Goal: Transaction & Acquisition: Download file/media

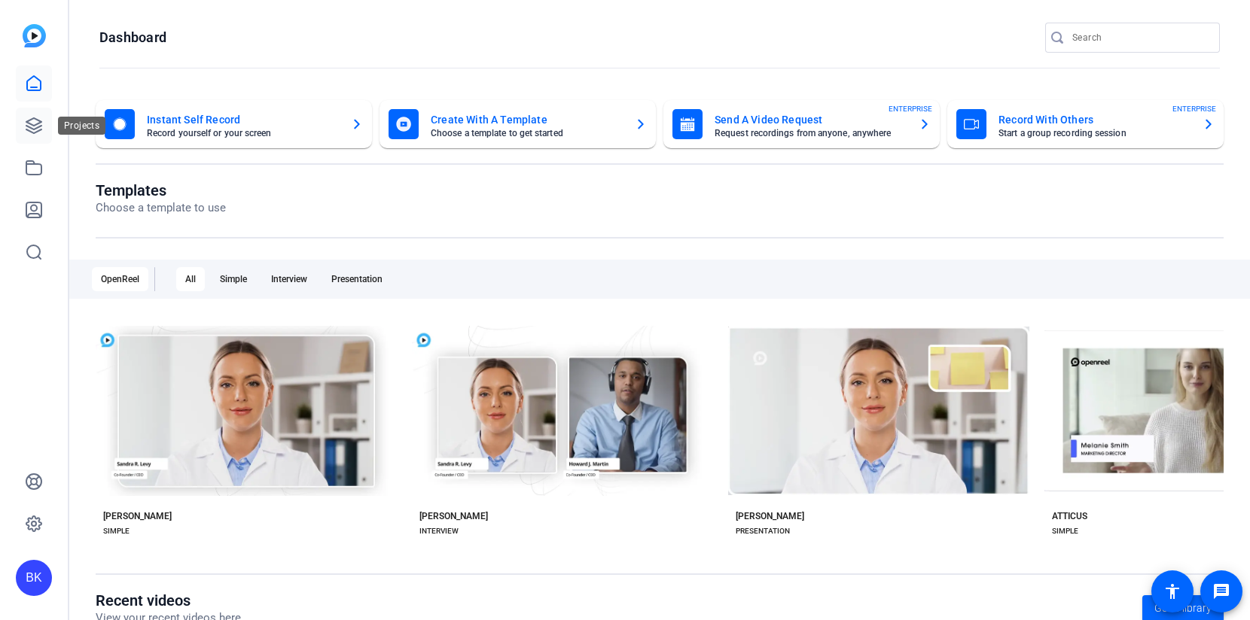
click at [38, 127] on icon at bounding box center [33, 125] width 15 height 15
click at [27, 117] on icon at bounding box center [34, 126] width 18 height 18
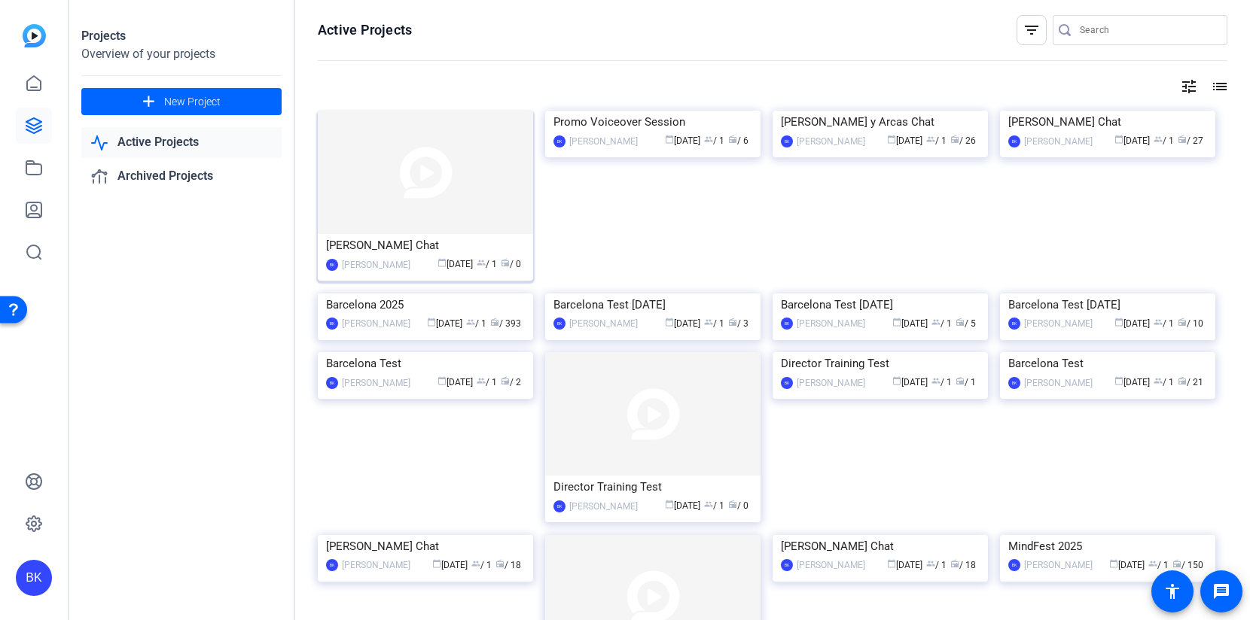
click at [441, 172] on img at bounding box center [425, 172] width 215 height 123
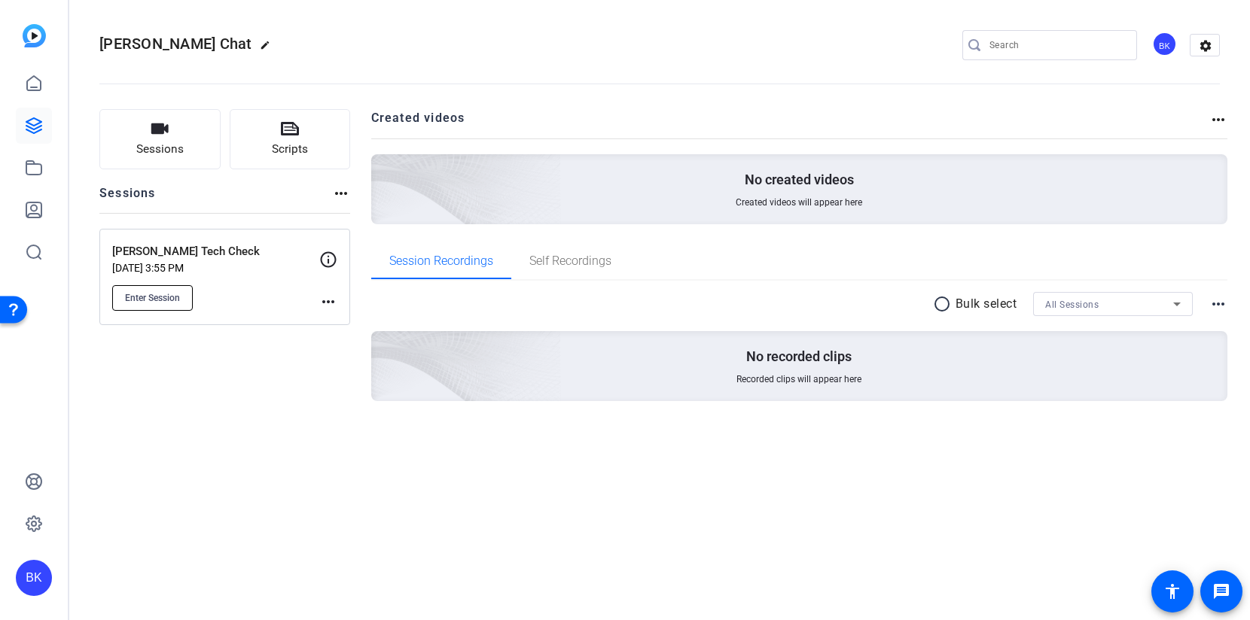
click at [154, 299] on span "Enter Session" at bounding box center [152, 298] width 55 height 12
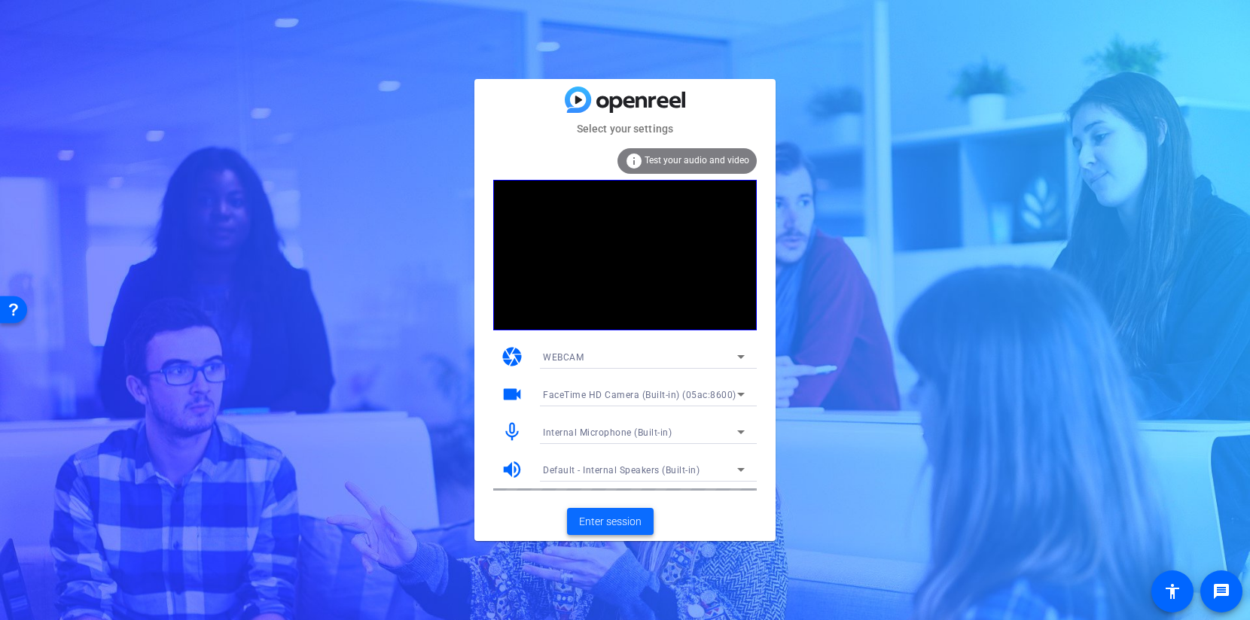
click at [617, 524] on span "Enter session" at bounding box center [610, 522] width 62 height 16
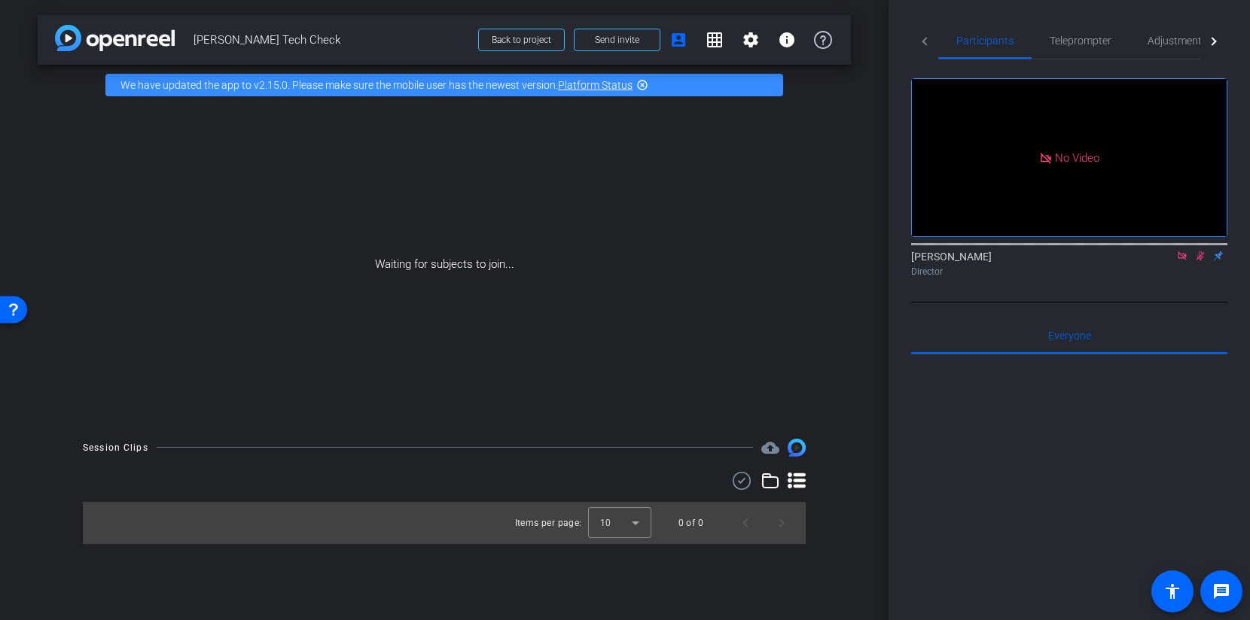
click at [1181, 261] on icon at bounding box center [1182, 256] width 12 height 11
click at [1181, 261] on icon at bounding box center [1182, 256] width 8 height 10
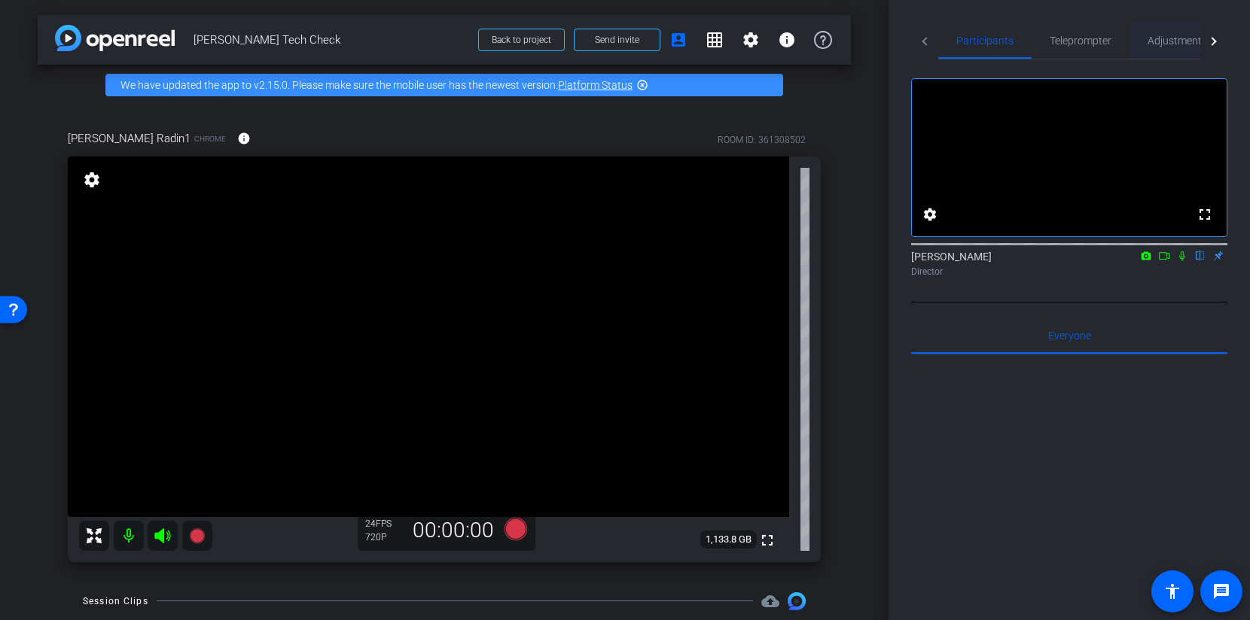
click at [1151, 36] on span "Adjustments" at bounding box center [1176, 40] width 59 height 11
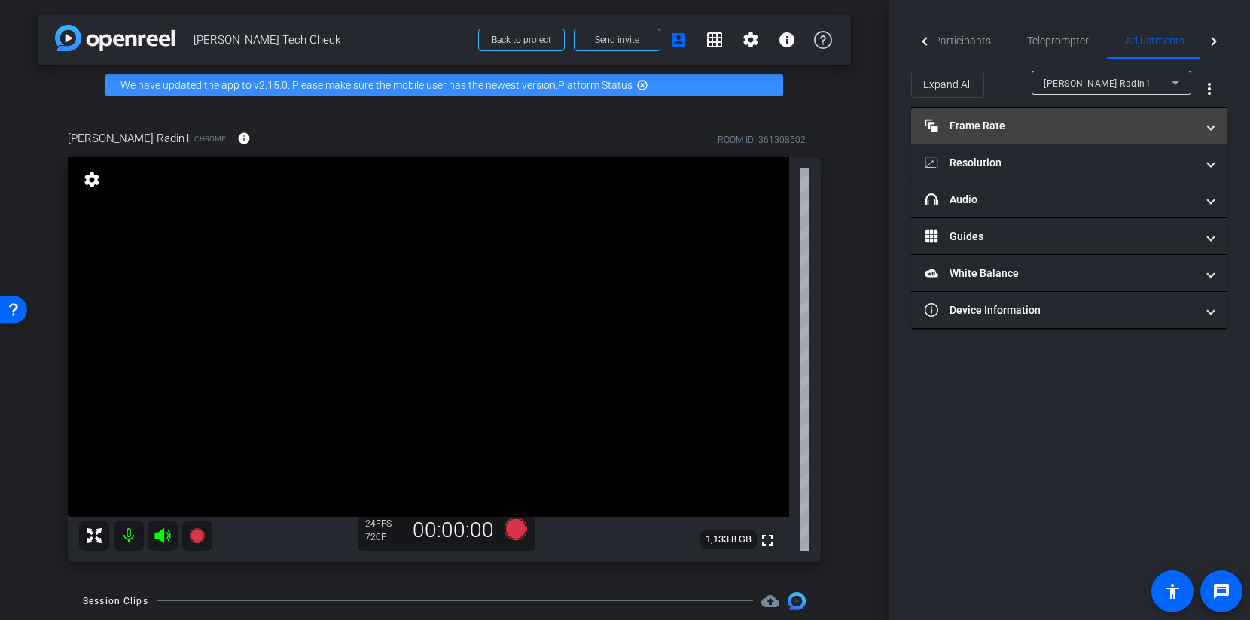
click at [1097, 130] on mat-panel-title "Frame Rate Frame Rate" at bounding box center [1060, 126] width 271 height 16
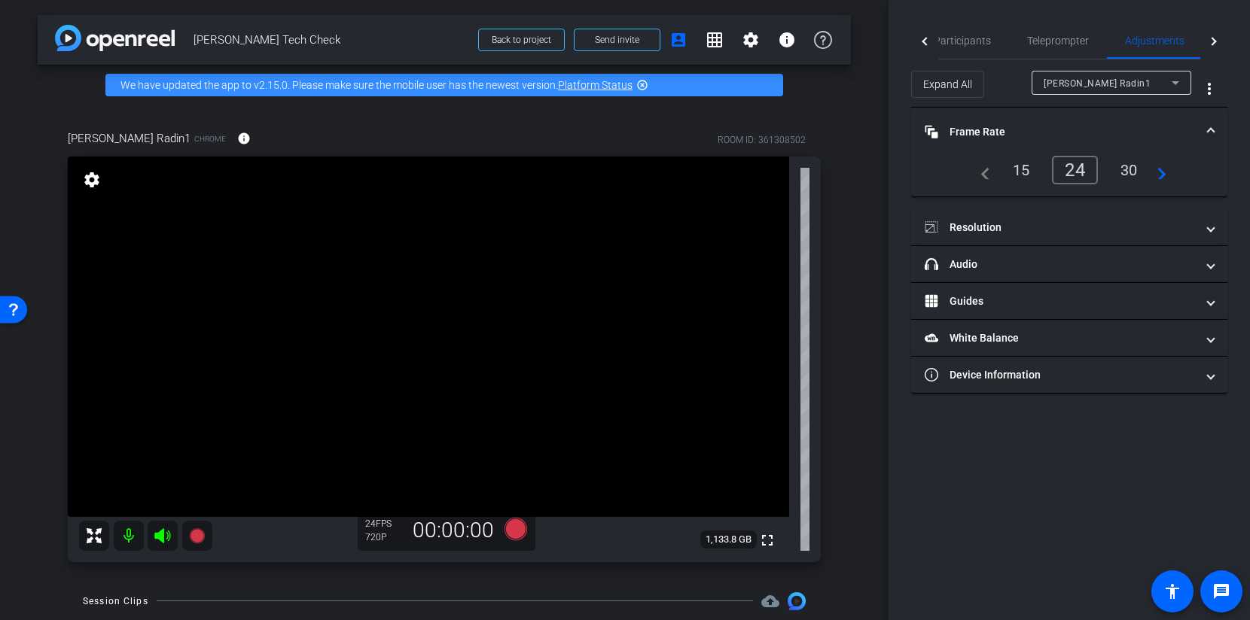
click at [1126, 167] on div "30" at bounding box center [1129, 170] width 40 height 26
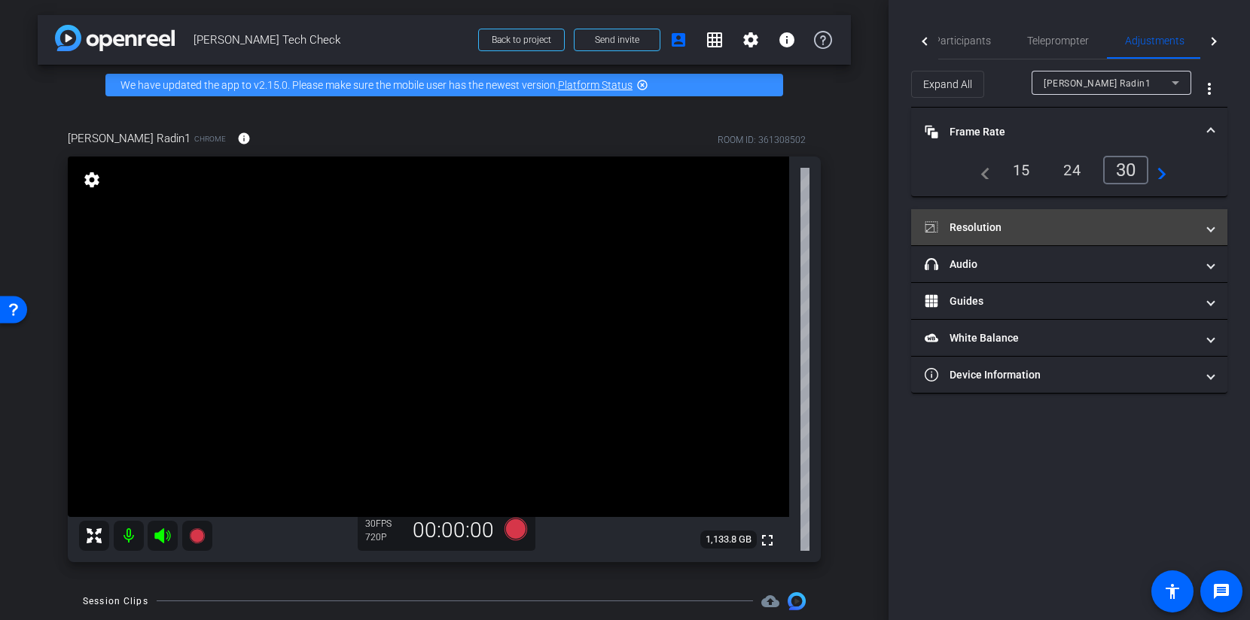
click at [1120, 233] on mat-panel-title "Resolution" at bounding box center [1060, 228] width 271 height 16
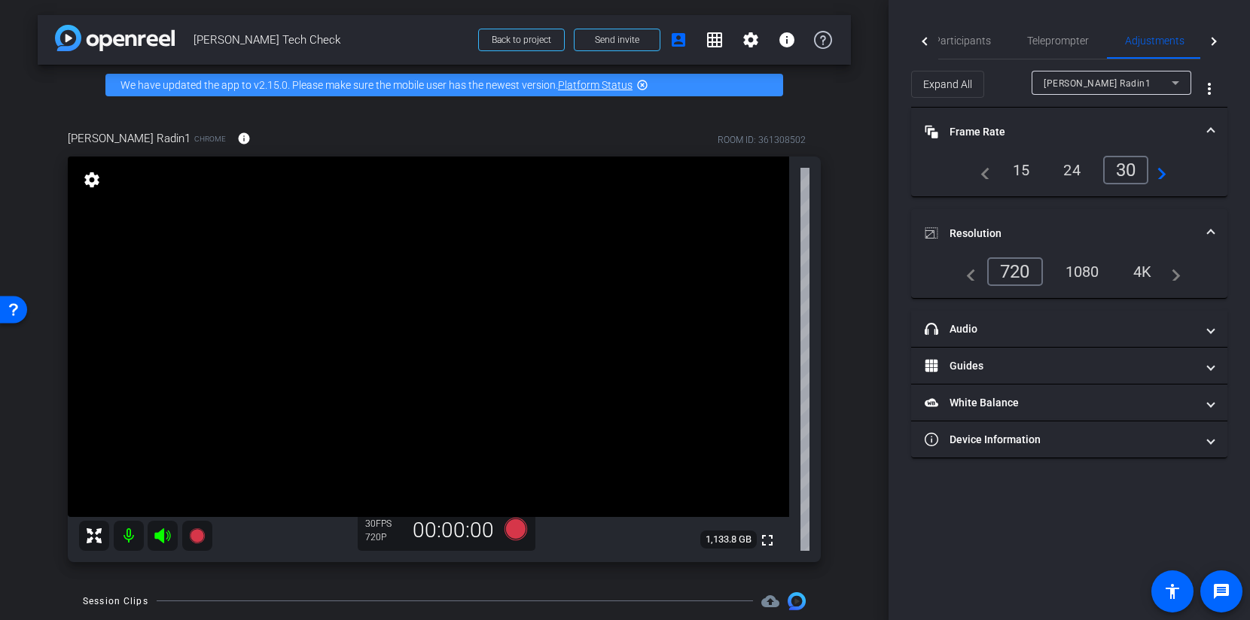
click at [1096, 279] on div "1080" at bounding box center [1082, 272] width 56 height 26
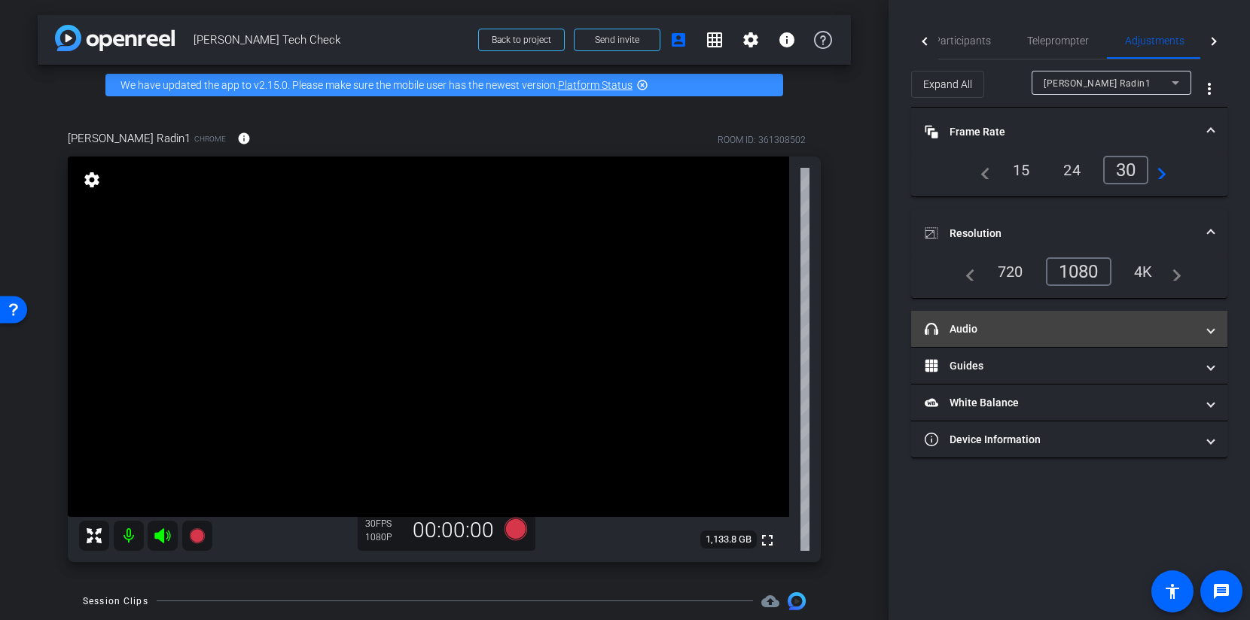
click at [1126, 322] on mat-panel-title "headphone icon Audio" at bounding box center [1060, 330] width 271 height 16
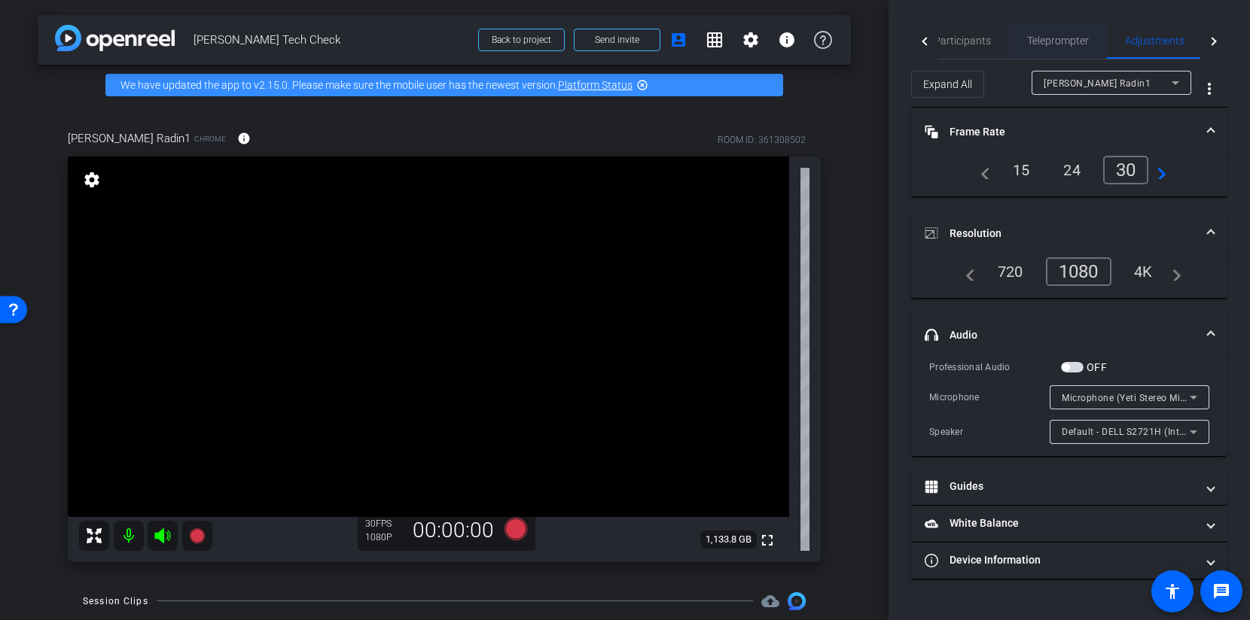
click at [1074, 35] on span "Teleprompter" at bounding box center [1058, 40] width 62 height 11
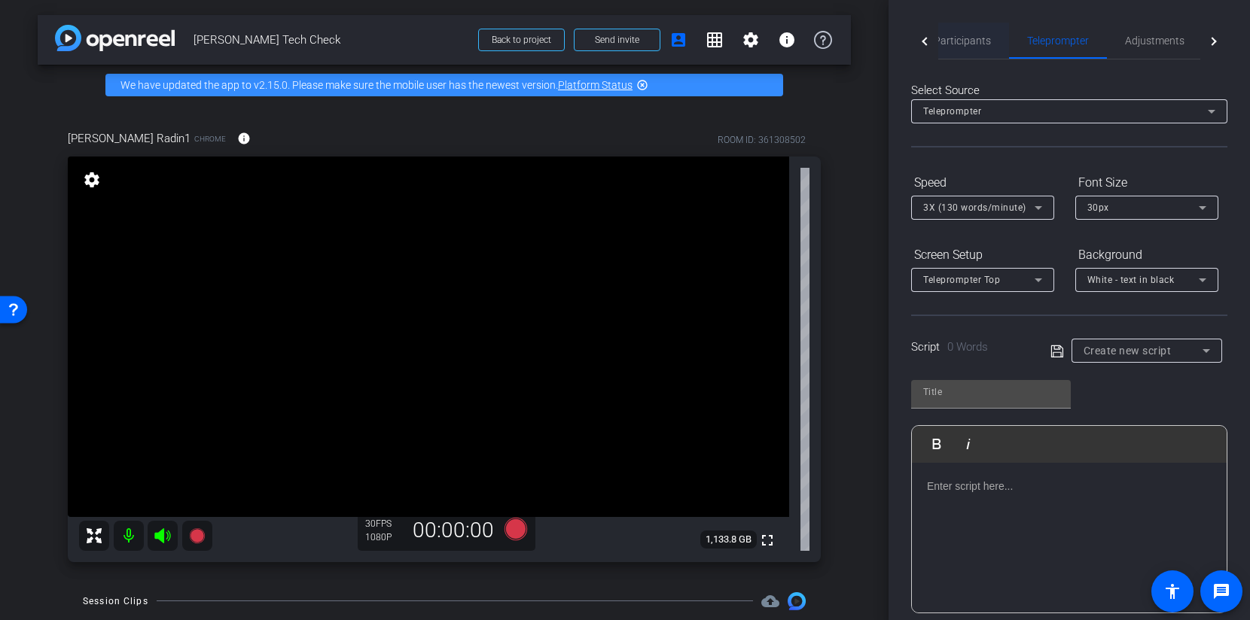
click at [949, 43] on span "Participants" at bounding box center [962, 40] width 57 height 11
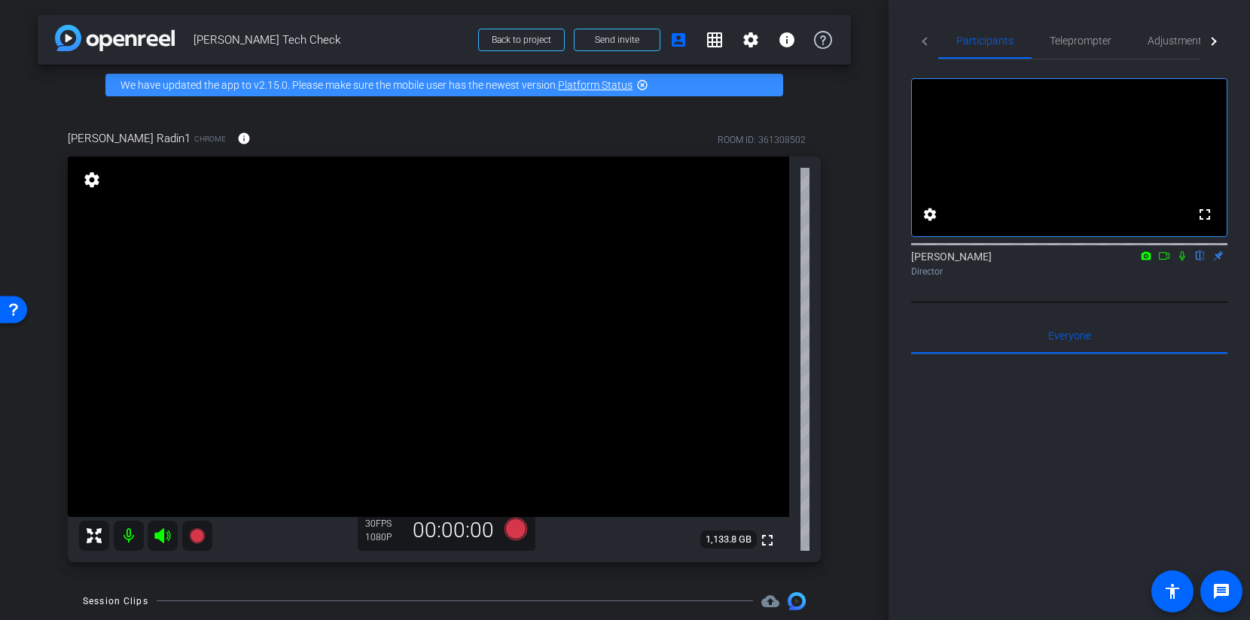
scroll to position [78, 0]
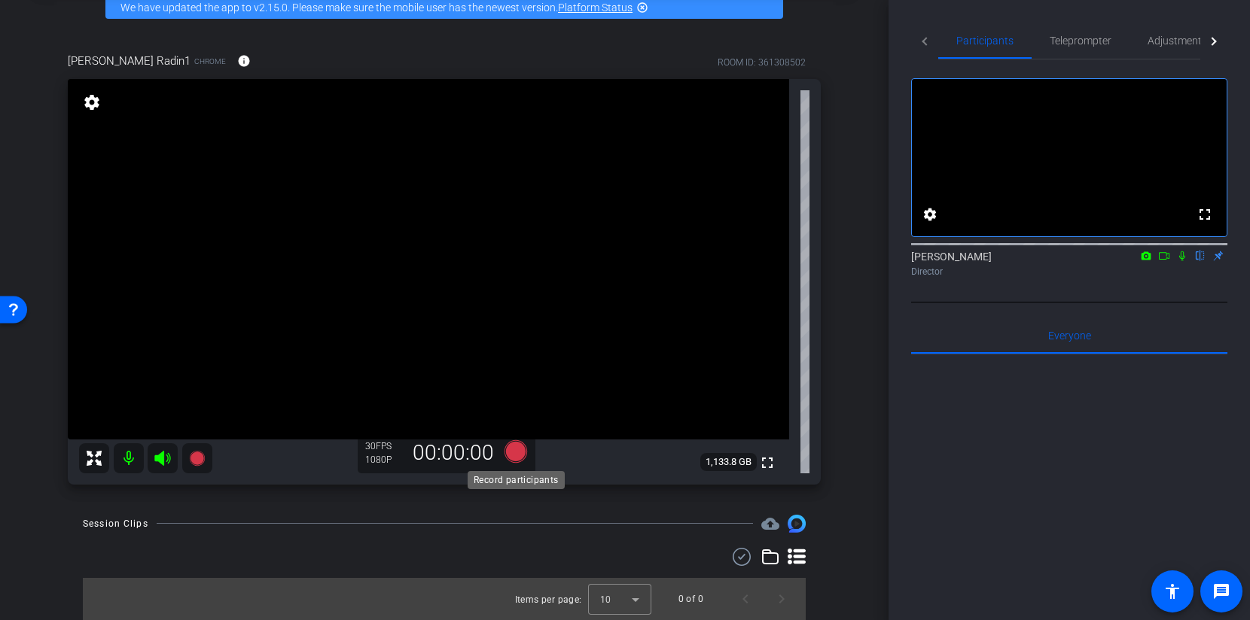
click at [513, 452] on icon at bounding box center [515, 451] width 23 height 23
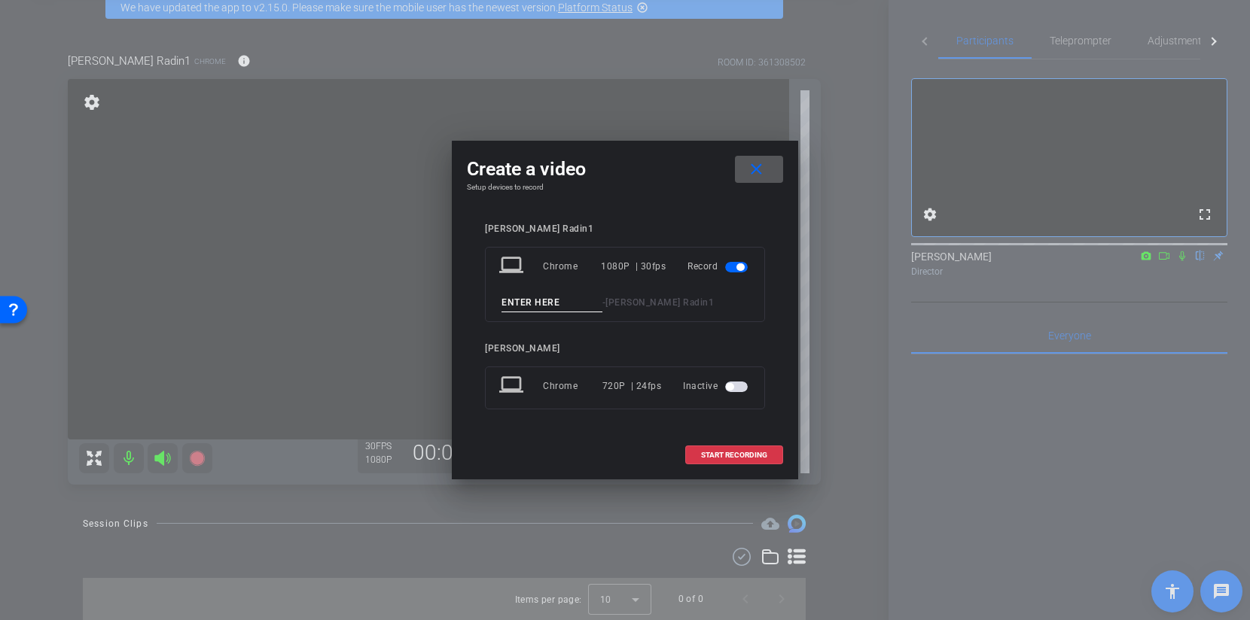
click at [550, 305] on input at bounding box center [551, 303] width 101 height 19
type input "TEST"
click at [734, 456] on span "START RECORDING" at bounding box center [734, 456] width 66 height 8
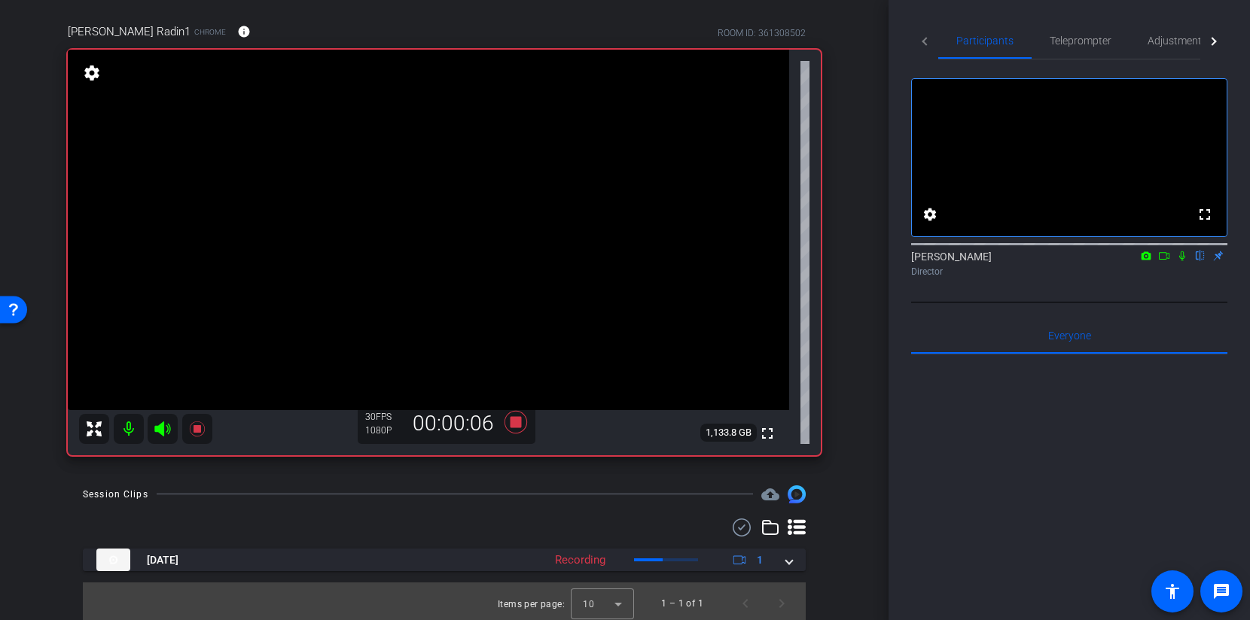
scroll to position [108, 0]
click at [517, 428] on icon at bounding box center [516, 421] width 36 height 27
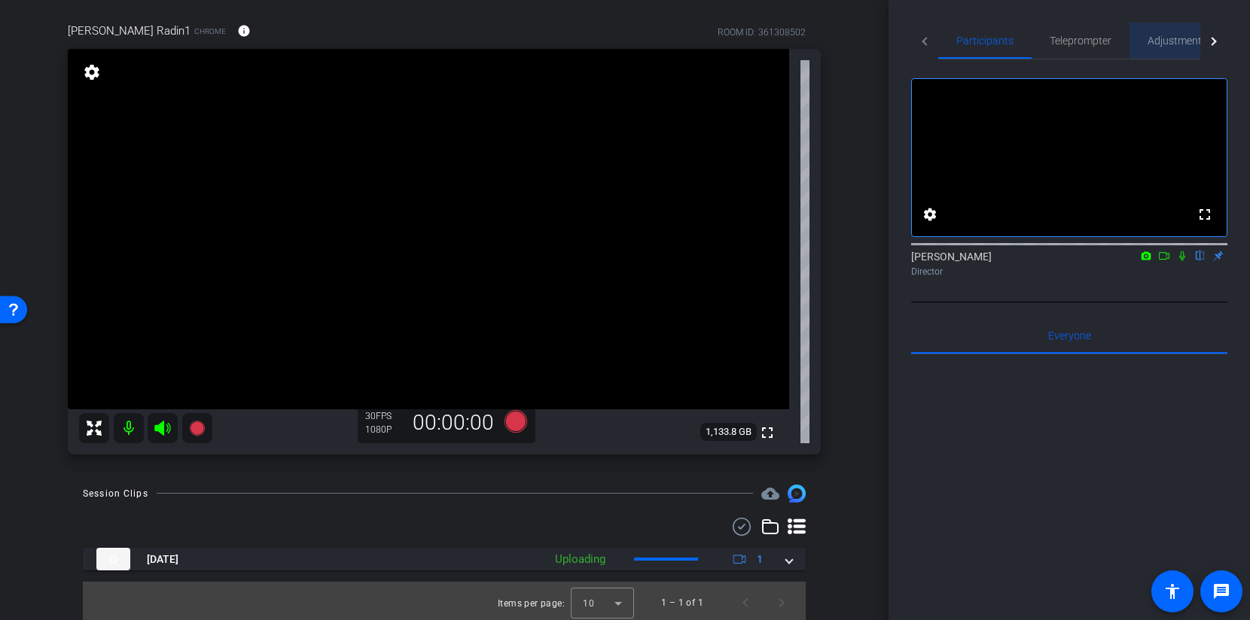
click at [1170, 43] on span "Adjustments" at bounding box center [1176, 40] width 59 height 11
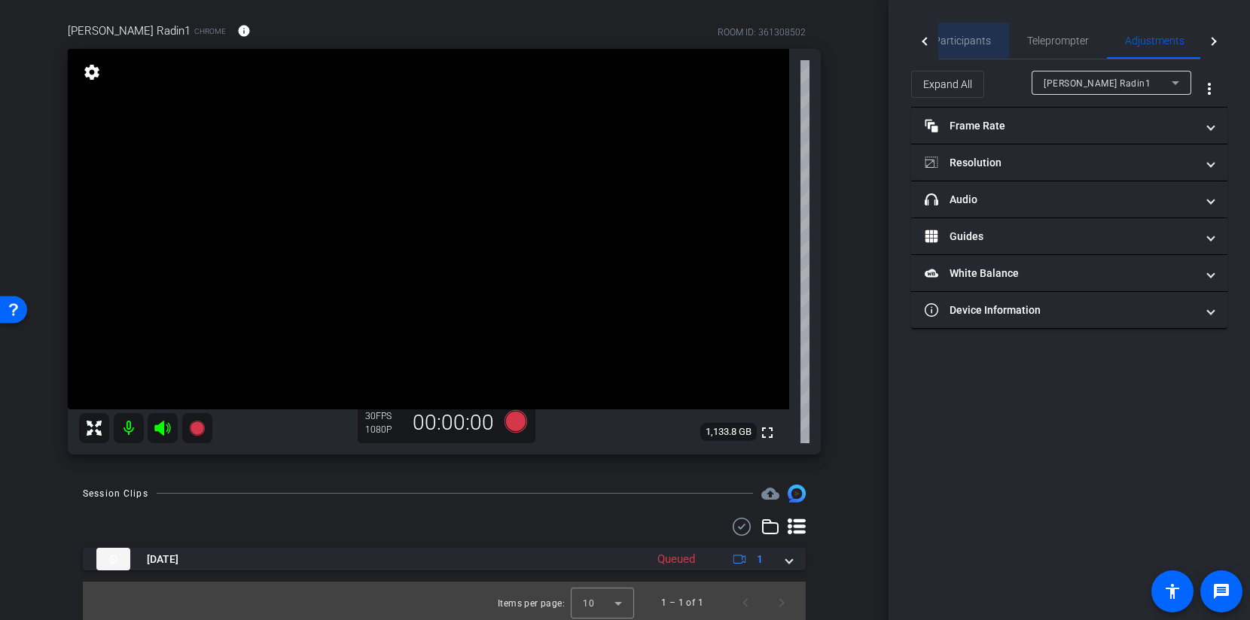
click at [980, 37] on span "Participants" at bounding box center [962, 40] width 57 height 11
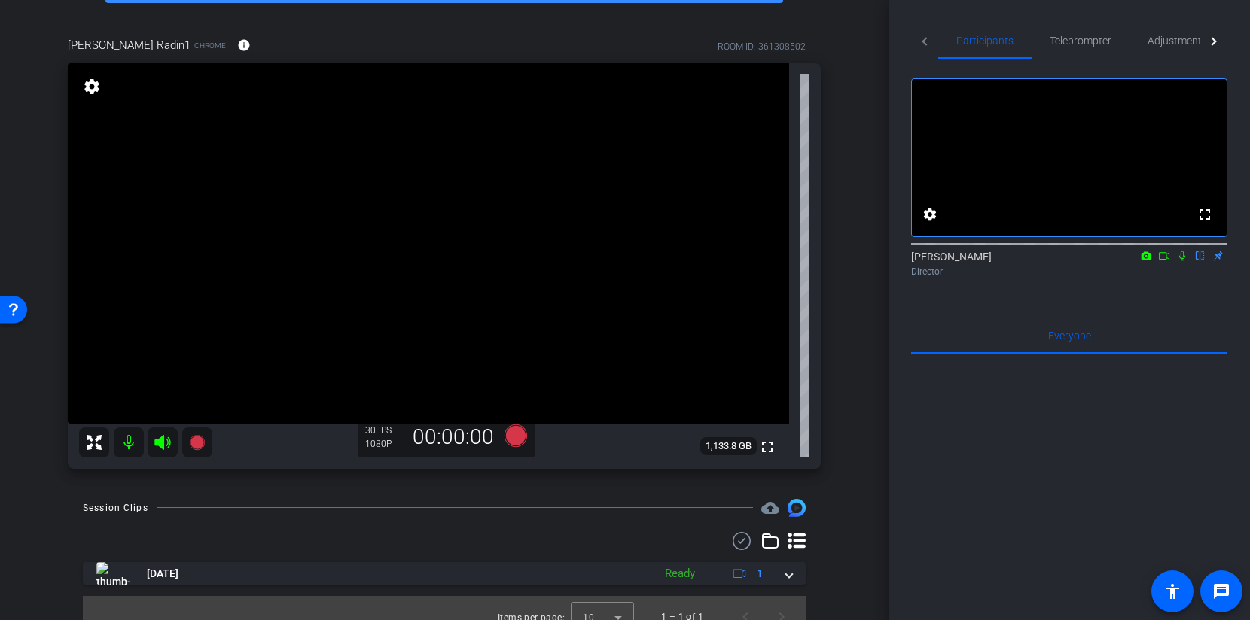
scroll to position [111, 0]
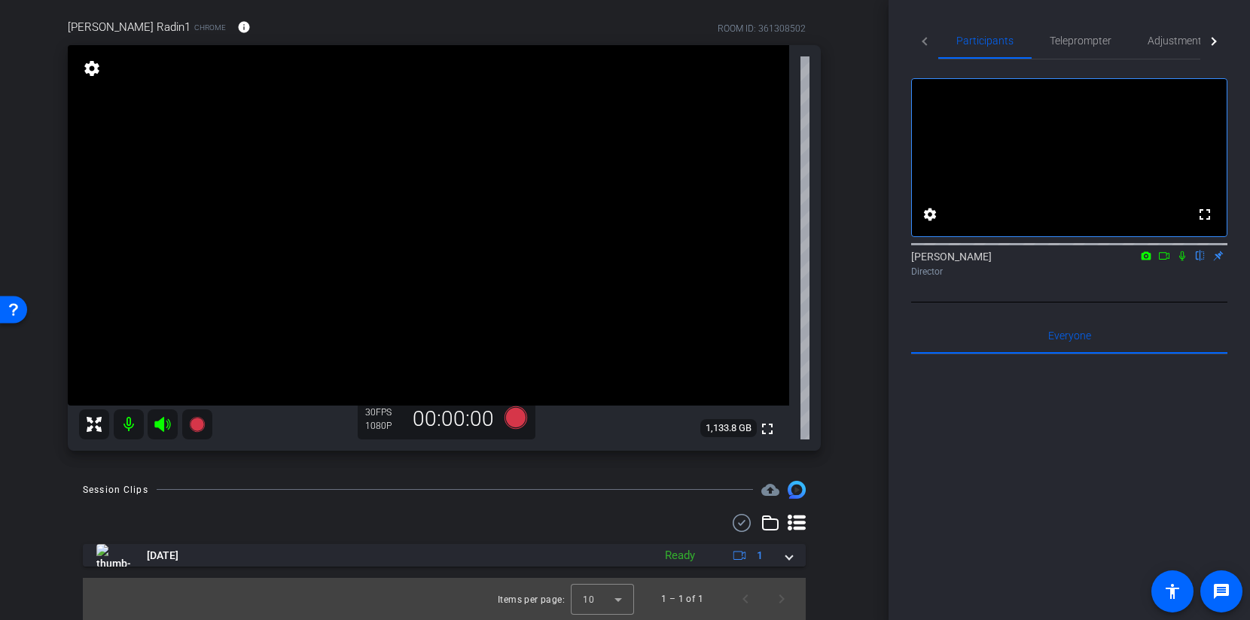
click at [854, 409] on div "arrow_back Dean Radin Tech Check Back to project Send invite account_box grid_o…" at bounding box center [444, 199] width 888 height 620
click at [1186, 39] on span "Adjustments" at bounding box center [1176, 40] width 59 height 11
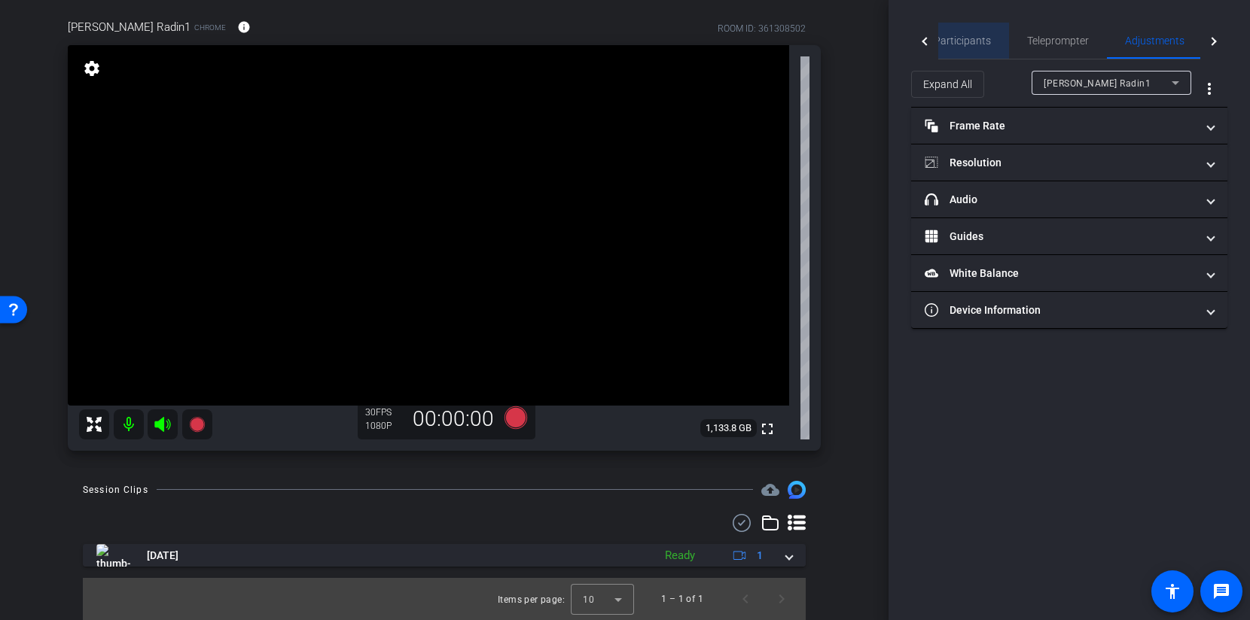
click at [967, 39] on span "Participants" at bounding box center [962, 40] width 57 height 11
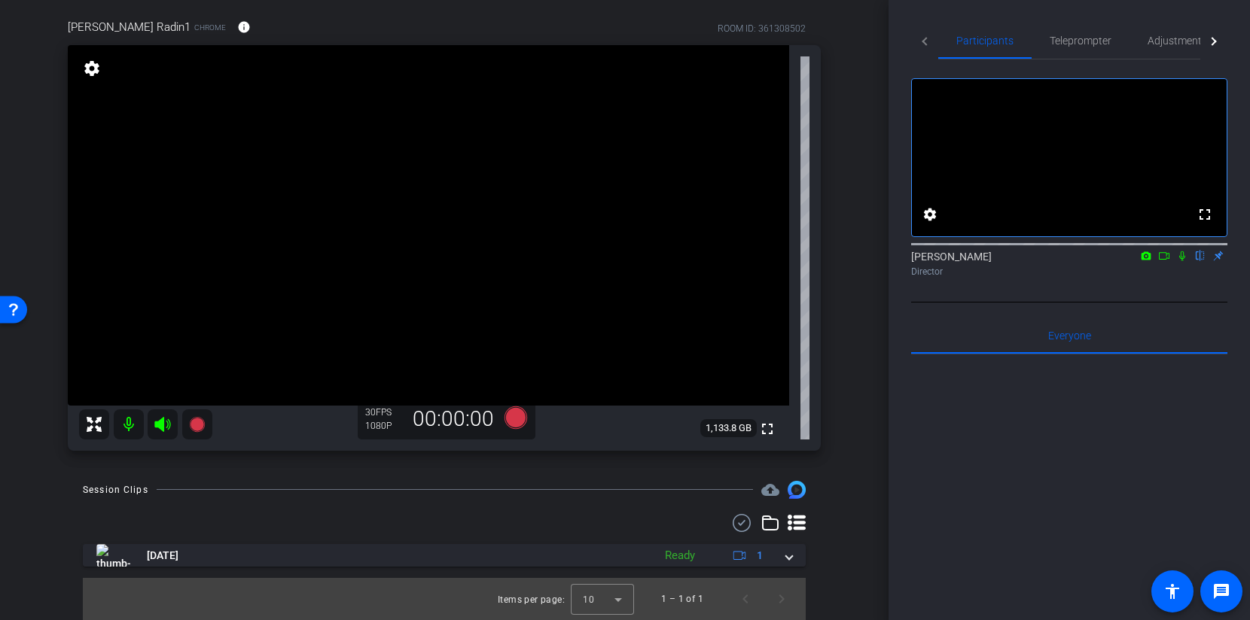
click at [860, 175] on div "arrow_back Dean Radin Tech Check Back to project Send invite account_box grid_o…" at bounding box center [444, 199] width 888 height 620
click at [850, 203] on div "Dean Radin1 Chrome info ROOM ID: 361308502 fullscreen settings 1,133.8 GB 30 FP…" at bounding box center [444, 230] width 813 height 472
click at [849, 220] on div "Dean Radin1 Chrome info ROOM ID: 361308502 fullscreen settings 1,133.8 GB 30 FP…" at bounding box center [444, 230] width 813 height 472
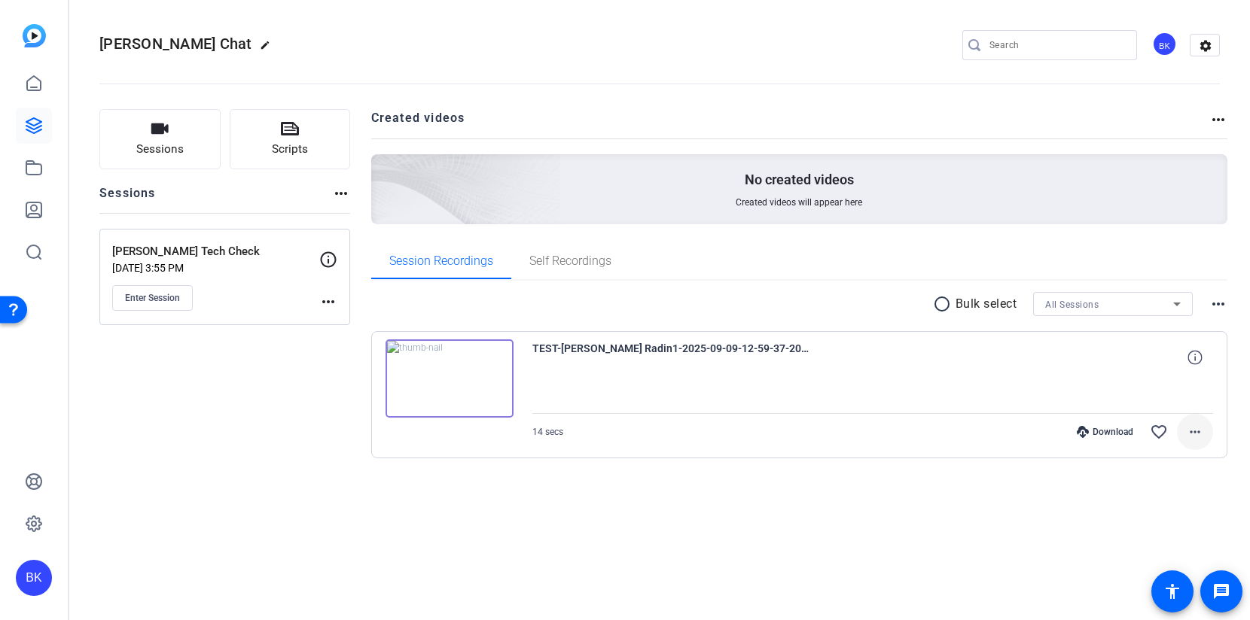
click at [1199, 437] on mat-icon "more_horiz" at bounding box center [1195, 432] width 18 height 18
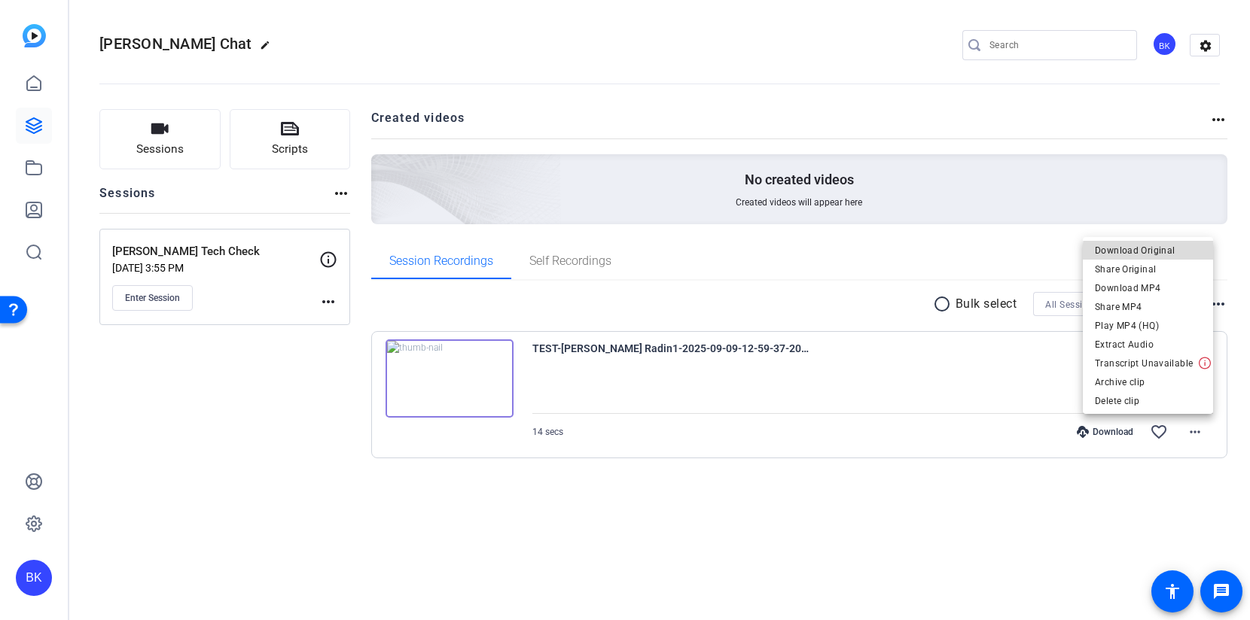
click at [1166, 254] on span "Download Original" at bounding box center [1148, 251] width 106 height 18
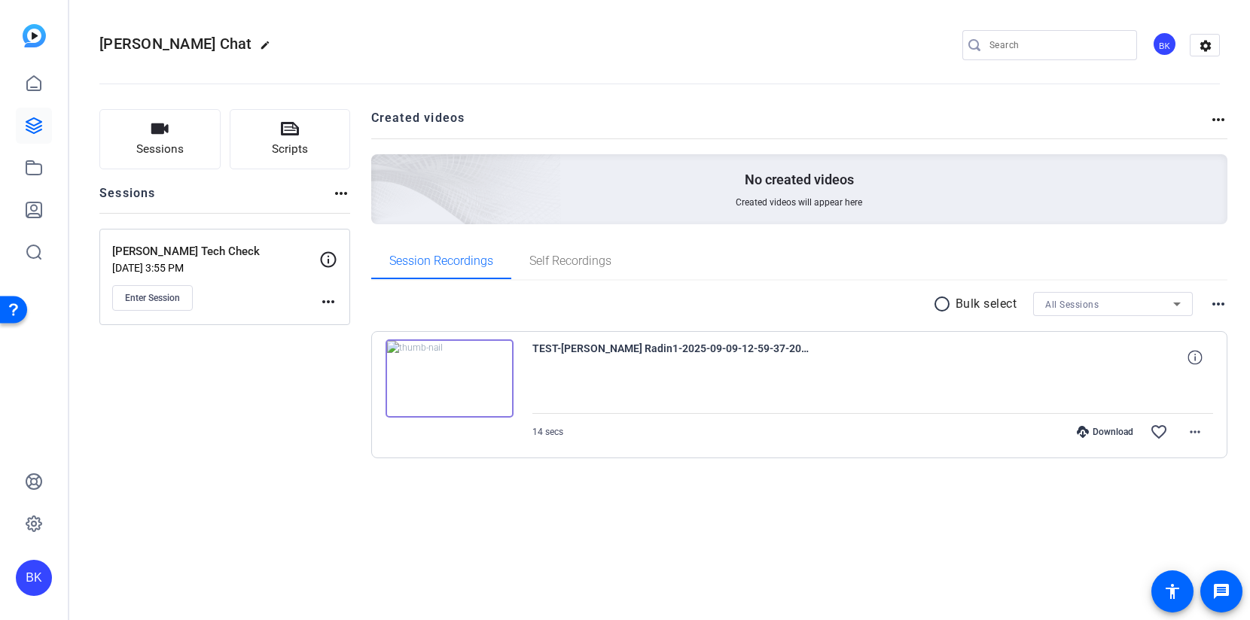
click at [642, 352] on span "TEST-[PERSON_NAME] Radin1-2025-09-09-12-59-37-205-0" at bounding box center [671, 358] width 279 height 36
click at [488, 367] on img at bounding box center [450, 379] width 128 height 78
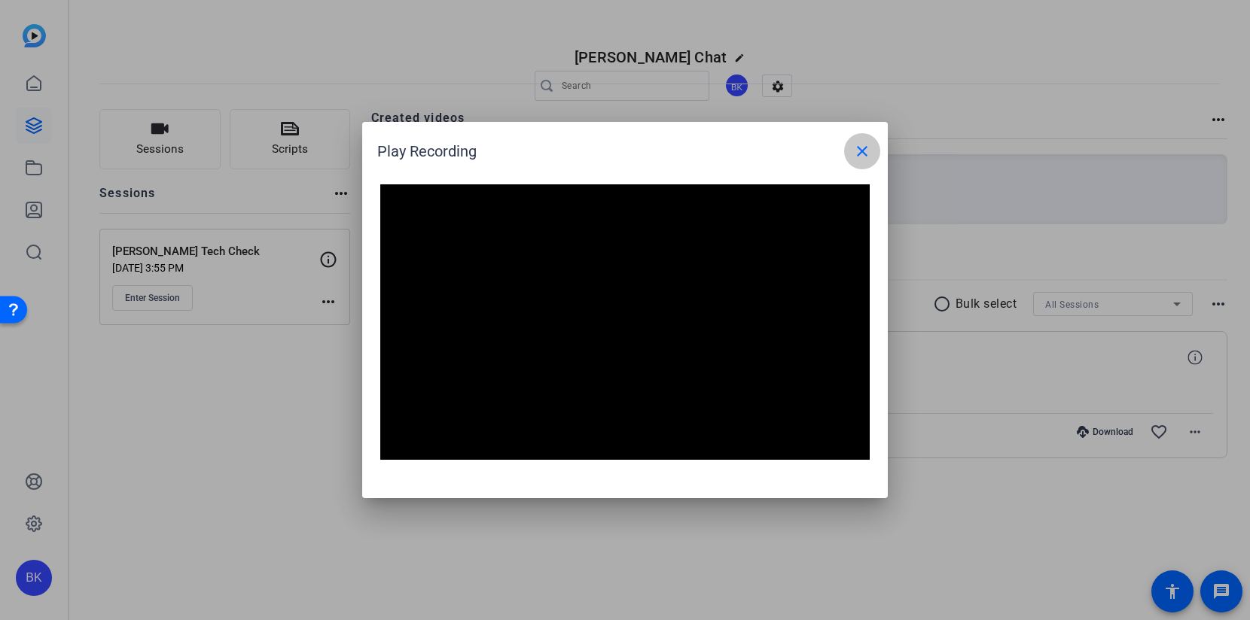
click at [861, 159] on mat-icon "close" at bounding box center [862, 151] width 18 height 18
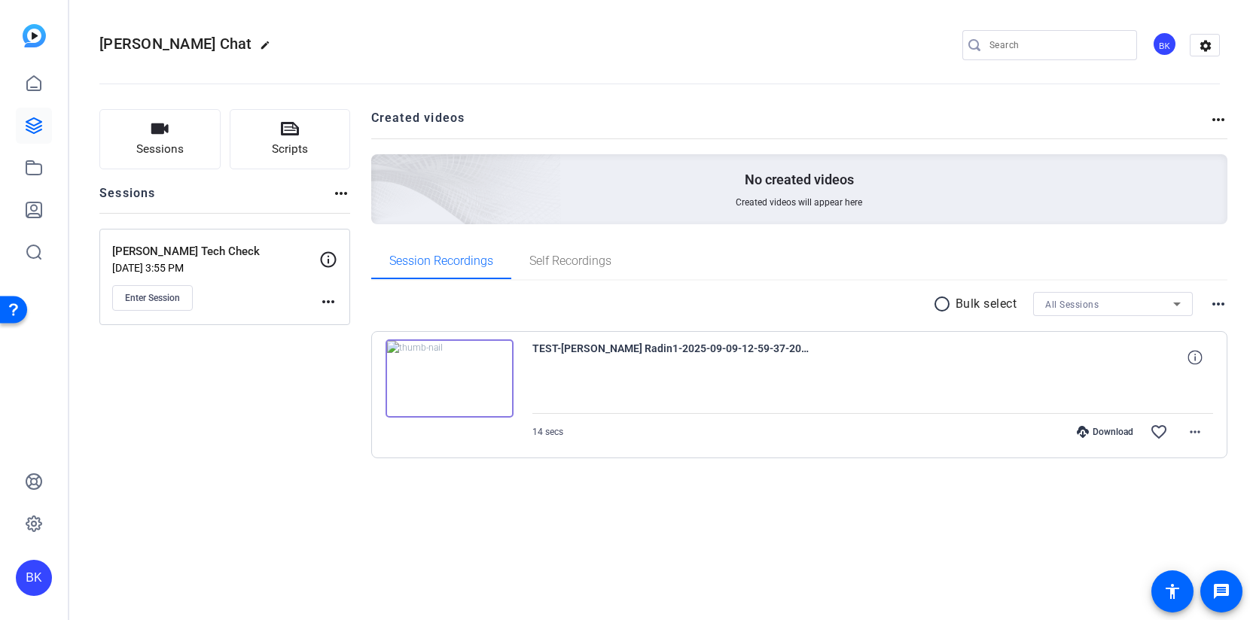
click at [1216, 312] on mat-icon "more_horiz" at bounding box center [1218, 304] width 18 height 18
click at [840, 405] on div at bounding box center [625, 310] width 1250 height 620
click at [1206, 428] on span at bounding box center [1195, 432] width 36 height 36
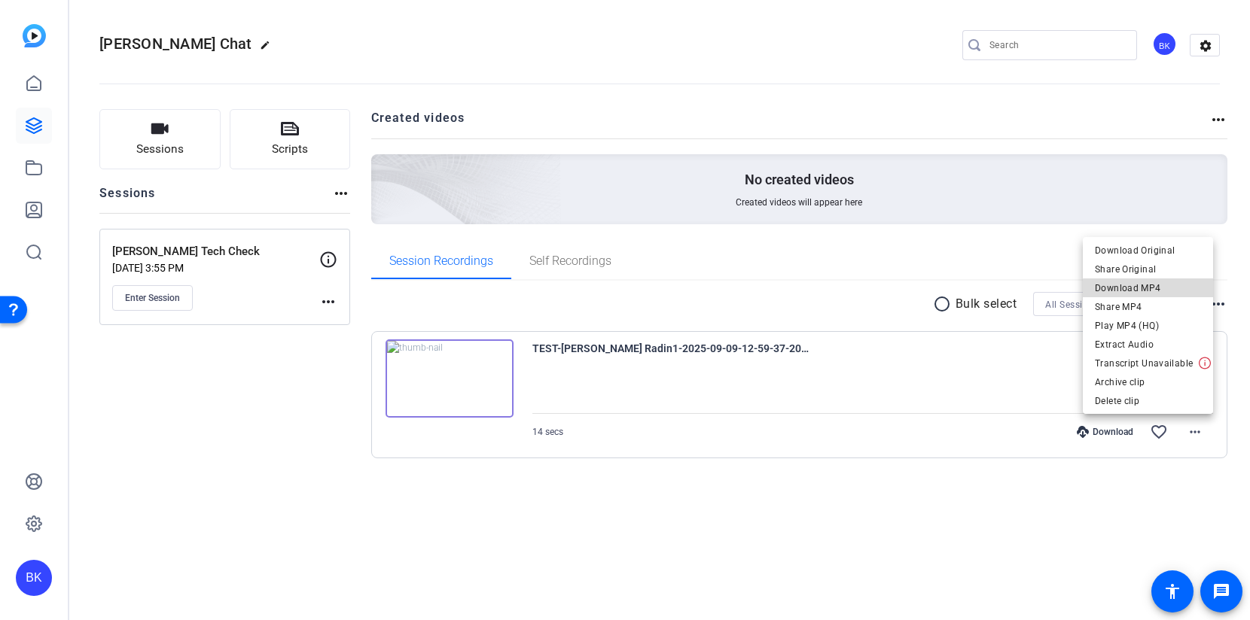
click at [1177, 291] on span "Download MP4" at bounding box center [1148, 288] width 106 height 18
